Goal: Task Accomplishment & Management: Manage account settings

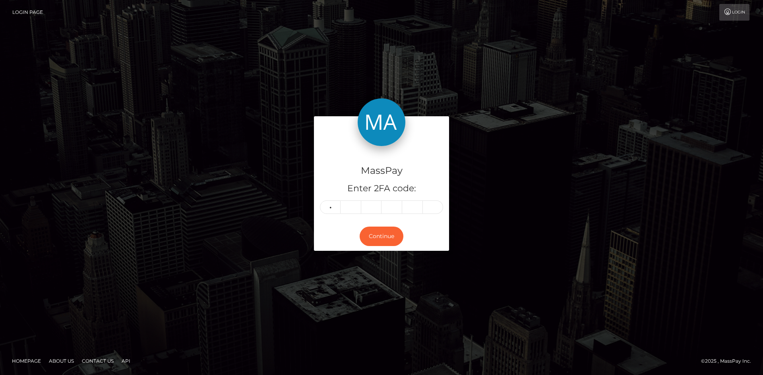
type input "5"
type input "9"
type input "7"
type input "9"
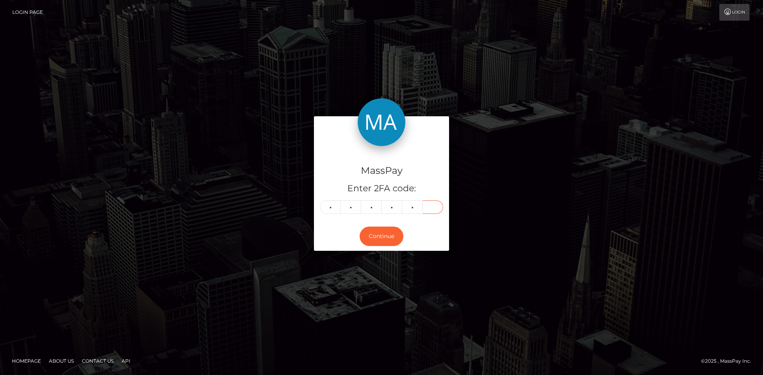
type input "8"
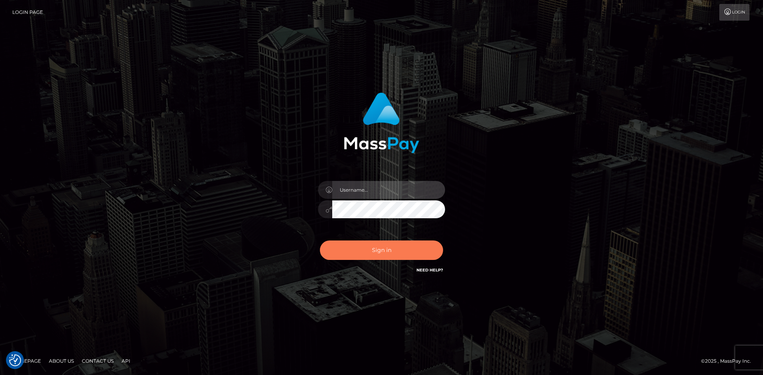
type input "tinan"
click at [405, 252] on button "Sign in" at bounding box center [381, 250] width 123 height 19
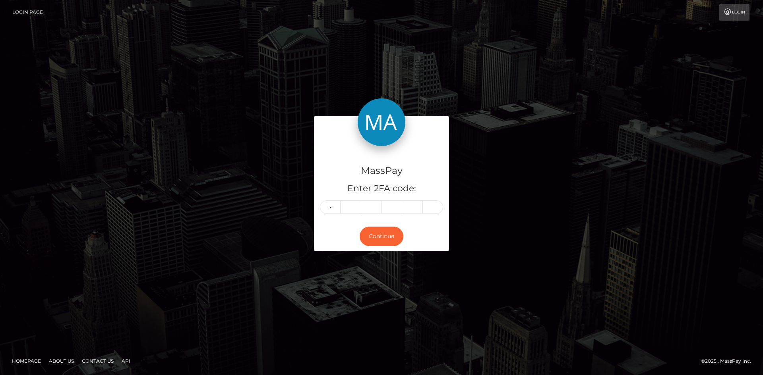
type input "4"
type input "2"
type input "5"
type input "6"
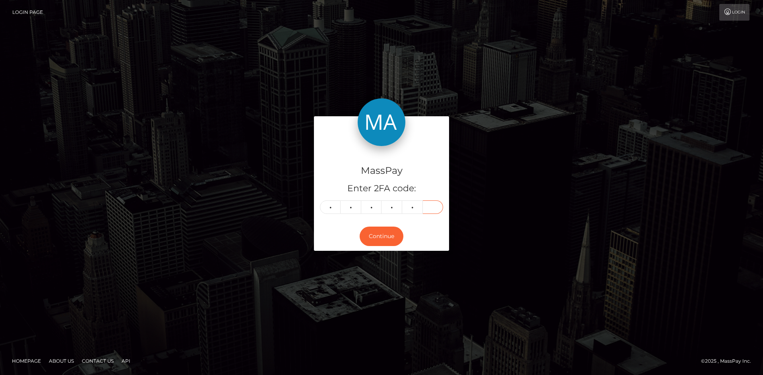
type input "0"
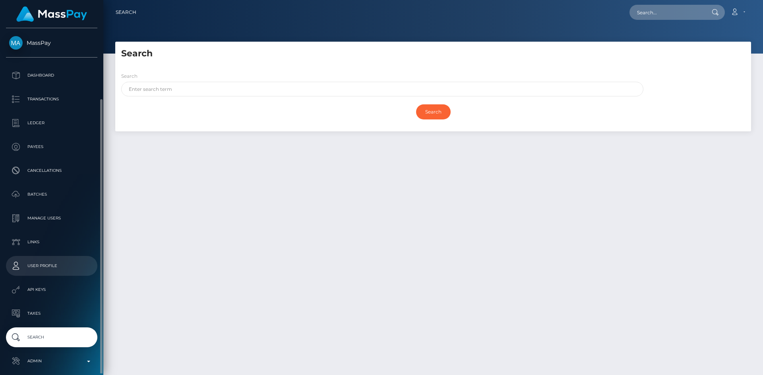
scroll to position [37, 0]
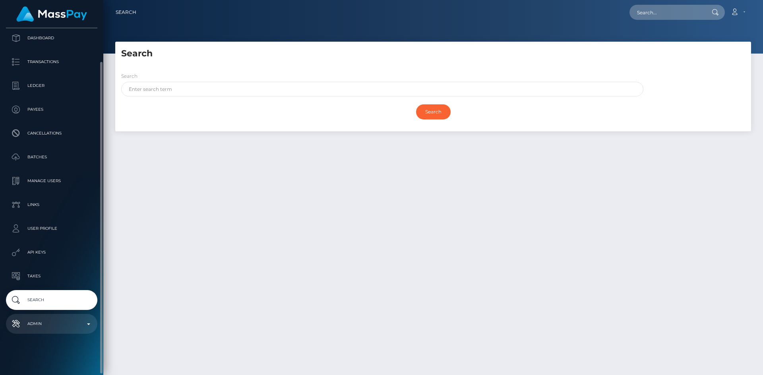
click at [48, 317] on link "Admin" at bounding box center [51, 324] width 91 height 20
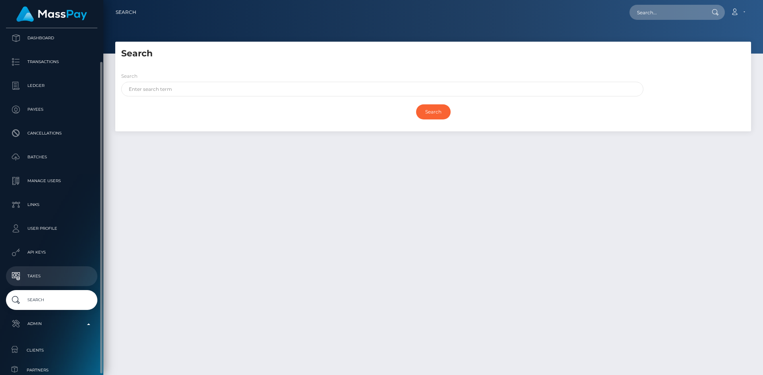
scroll to position [236, 0]
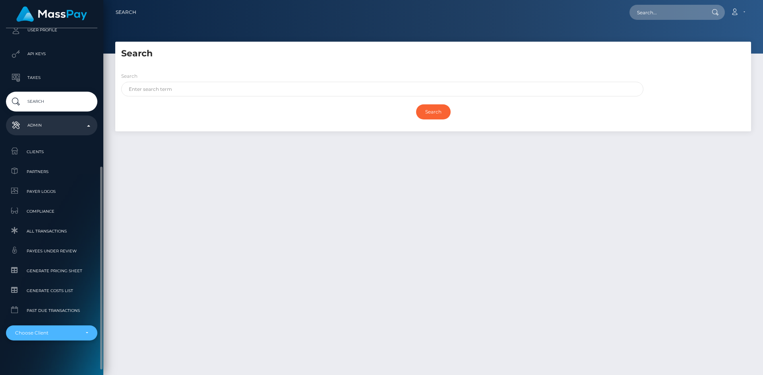
click at [56, 327] on div "Choose Client" at bounding box center [51, 333] width 91 height 15
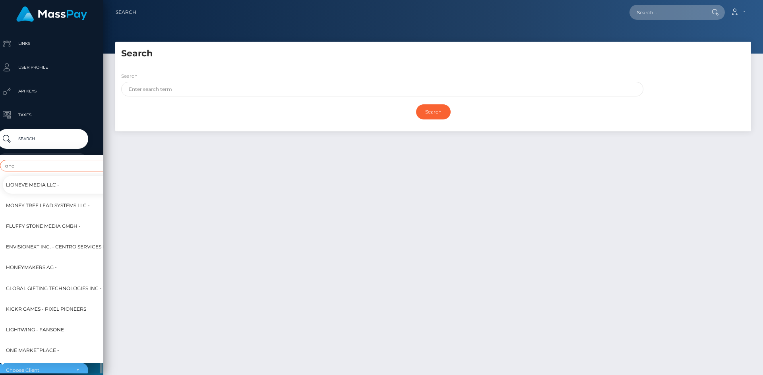
scroll to position [243, 9]
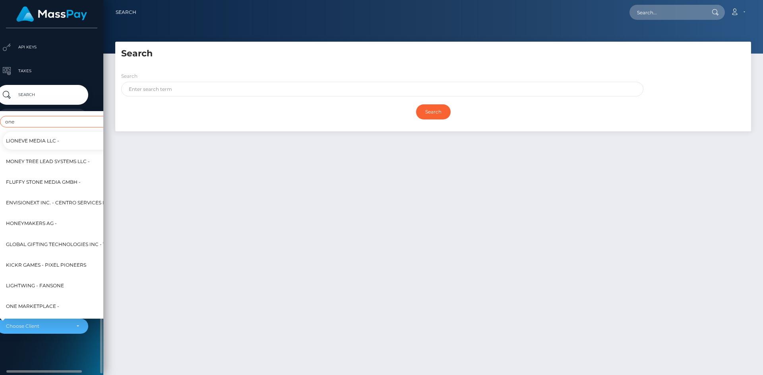
type input "one"
click at [52, 301] on span "One MarketPlace -" at bounding box center [32, 306] width 53 height 10
select select "351"
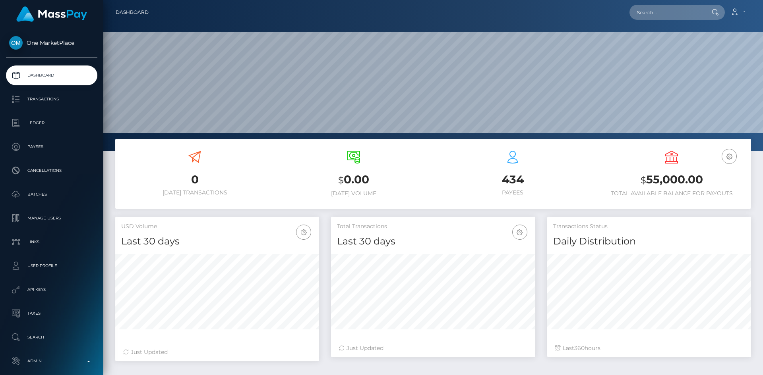
scroll to position [141, 204]
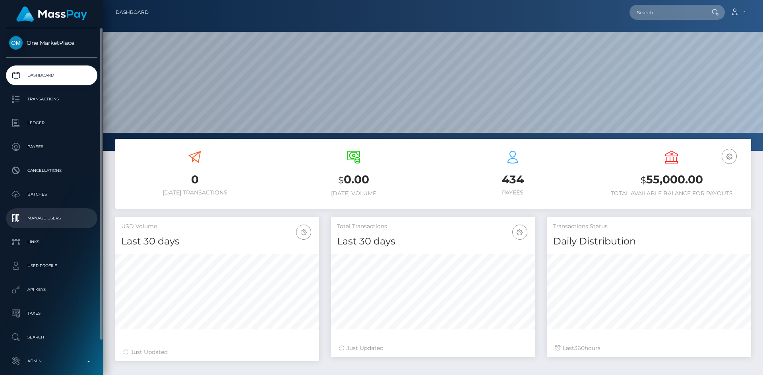
click at [57, 216] on p "Manage Users" at bounding box center [51, 218] width 85 height 12
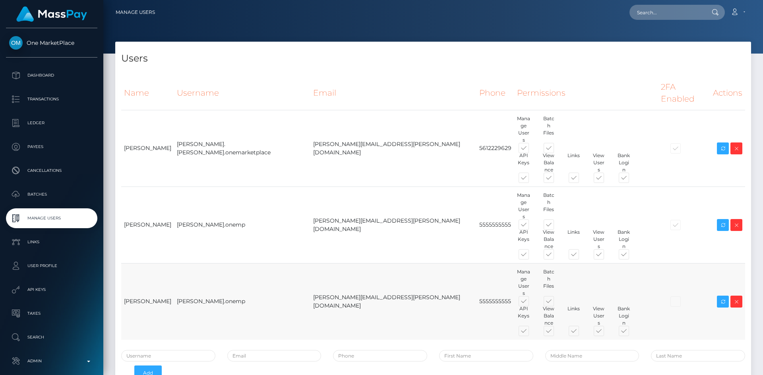
drag, startPoint x: 165, startPoint y: 237, endPoint x: 124, endPoint y: 237, distance: 41.3
click at [124, 263] on td "[PERSON_NAME]" at bounding box center [147, 301] width 53 height 77
copy td "[PERSON_NAME]"
paste input "[PERSON_NAME]"
drag, startPoint x: 485, startPoint y: 277, endPoint x: 459, endPoint y: 280, distance: 26.0
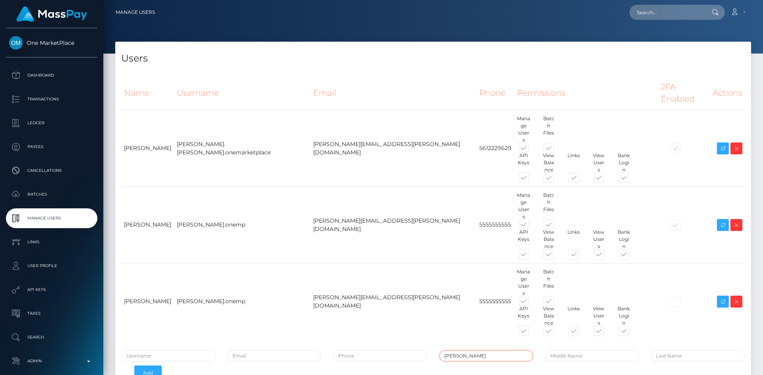
click at [459, 350] on input "[PERSON_NAME]" at bounding box center [486, 356] width 94 height 12
type input "[PERSON_NAME]"
paste input "[PERSON_NAME]"
type input "[PERSON_NAME]"
drag, startPoint x: 485, startPoint y: 278, endPoint x: 460, endPoint y: 278, distance: 25.0
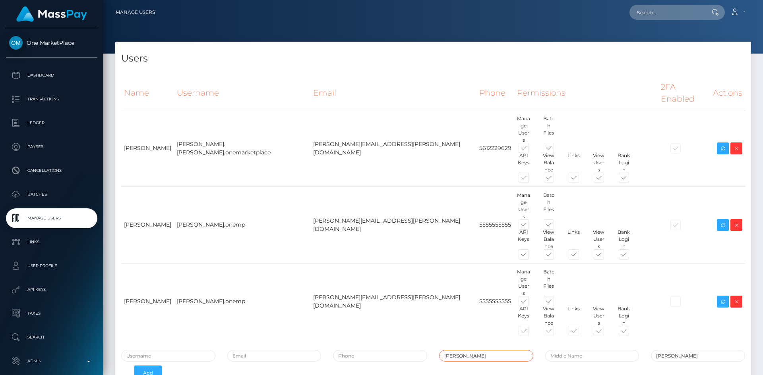
click at [460, 350] on input "[PERSON_NAME]" at bounding box center [486, 356] width 94 height 12
type input "[PERSON_NAME]"
click at [371, 350] on input "tel" at bounding box center [380, 356] width 94 height 12
type input "7705002290"
drag, startPoint x: 365, startPoint y: 237, endPoint x: 289, endPoint y: 237, distance: 76.7
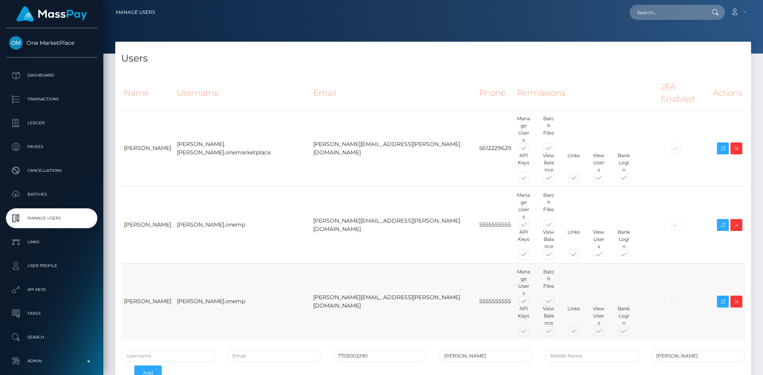
click at [310, 263] on td "[PERSON_NAME][EMAIL_ADDRESS][PERSON_NAME][DOMAIN_NAME]" at bounding box center [393, 301] width 166 height 77
copy td "[PERSON_NAME][EMAIL_ADDRESS][PERSON_NAME][DOMAIN_NAME]"
paste input "[PERSON_NAME][EMAIL_ADDRESS][PERSON_NAME][DOMAIN_NAME]"
type input "[PERSON_NAME][EMAIL_ADDRESS][PERSON_NAME][DOMAIN_NAME]"
drag, startPoint x: 216, startPoint y: 237, endPoint x: 187, endPoint y: 238, distance: 29.4
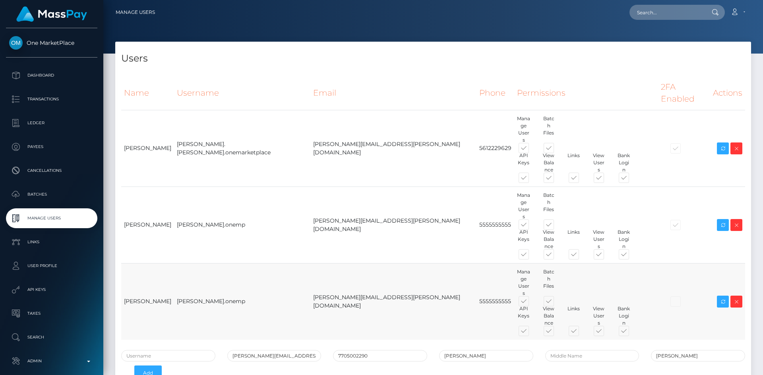
click at [187, 263] on td "[PERSON_NAME].onemp" at bounding box center [242, 301] width 136 height 77
click at [237, 263] on td "[PERSON_NAME].onemp" at bounding box center [242, 301] width 136 height 77
drag, startPoint x: 224, startPoint y: 236, endPoint x: 185, endPoint y: 237, distance: 38.9
click at [185, 263] on td "[PERSON_NAME].onemp" at bounding box center [242, 301] width 136 height 77
copy td "[PERSON_NAME].onemp"
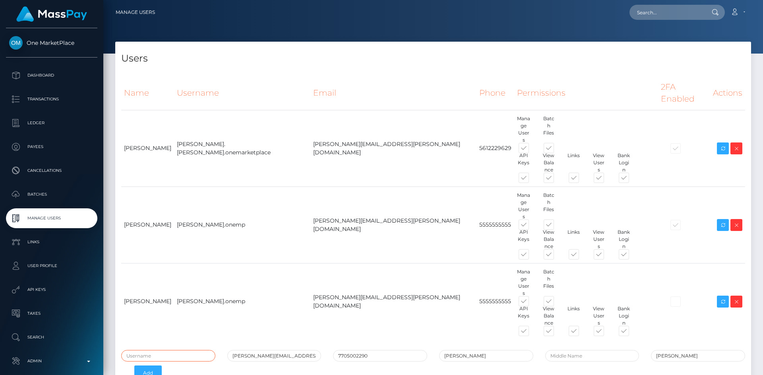
paste input "[PERSON_NAME].onemp"
type input "[PERSON_NAME].onemp1"
click at [155, 366] on button "Add" at bounding box center [147, 373] width 27 height 15
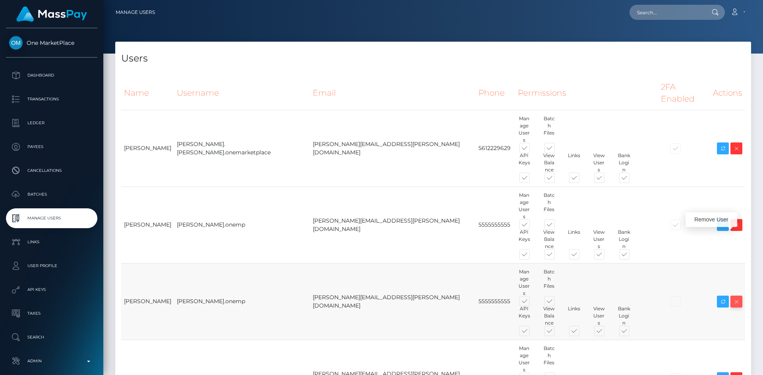
click at [735, 297] on icon at bounding box center [736, 302] width 10 height 10
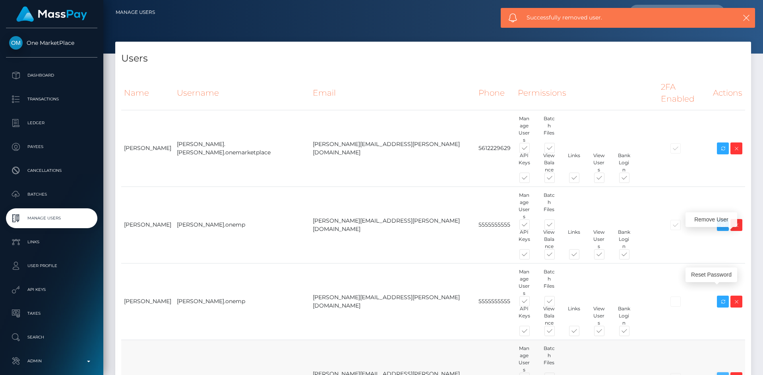
click at [722, 374] on icon at bounding box center [723, 379] width 10 height 10
